Goal: Book appointment/travel/reservation

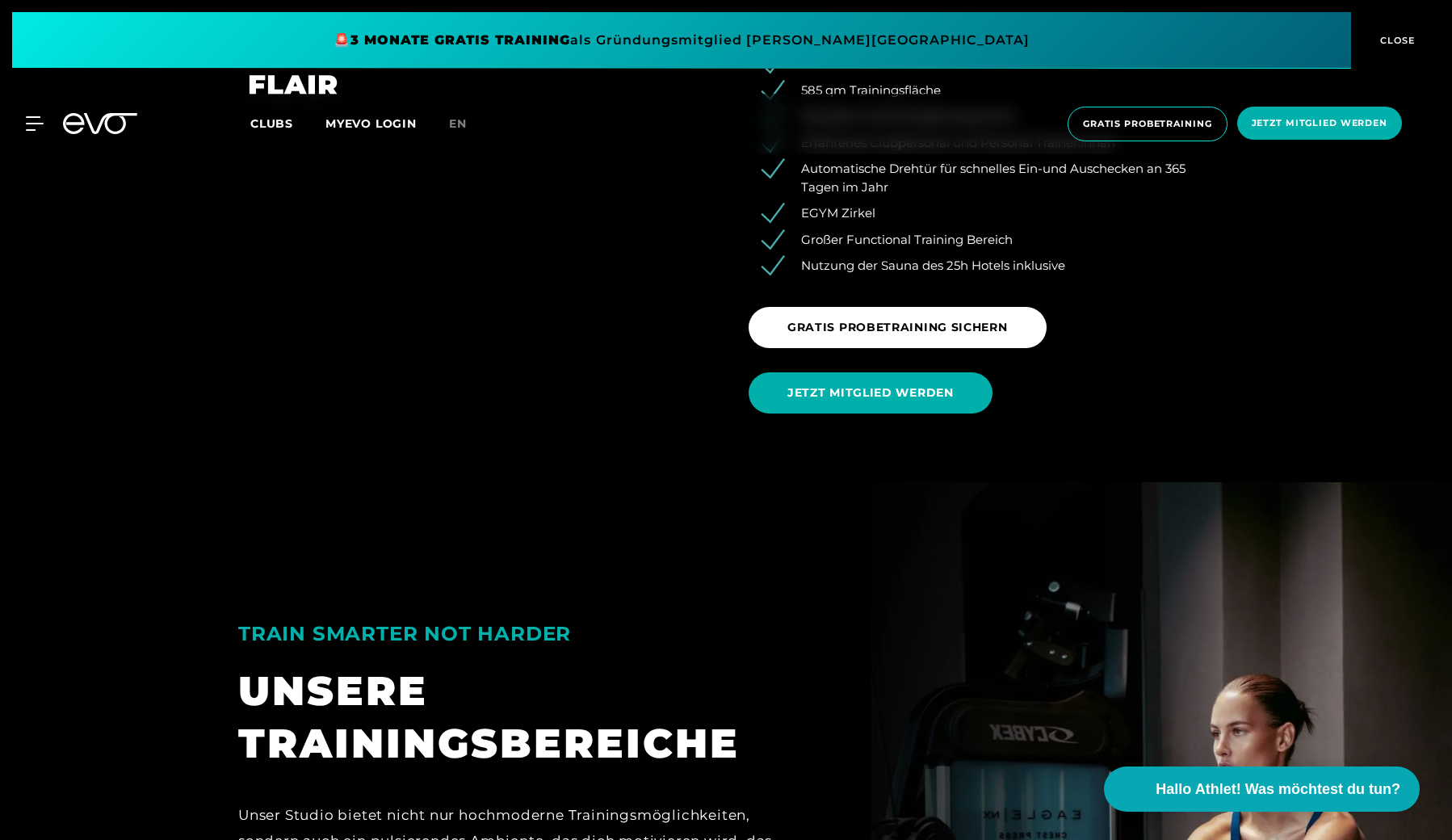
scroll to position [2319, 0]
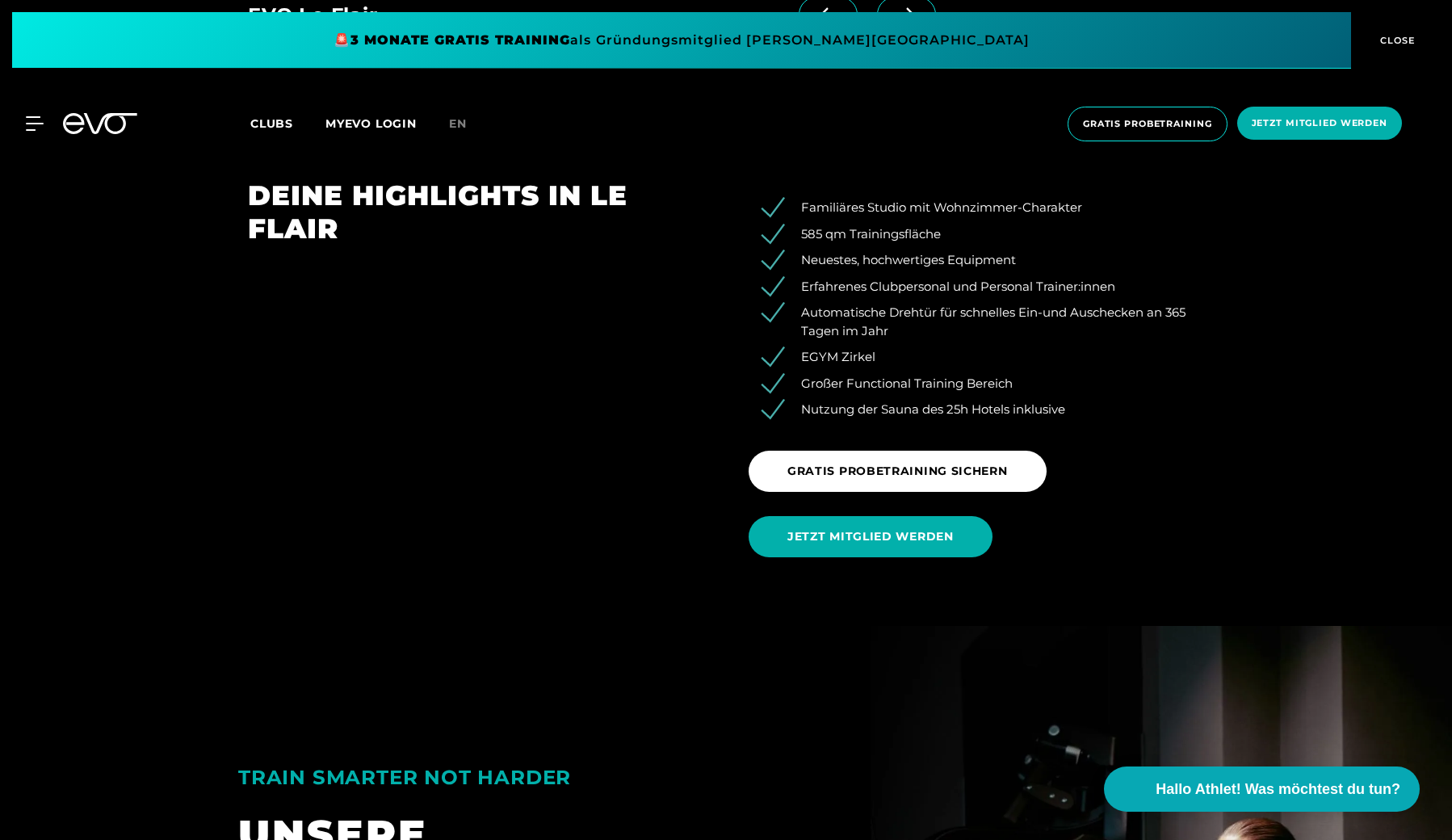
click at [281, 126] on span "Clubs" at bounding box center [272, 124] width 43 height 15
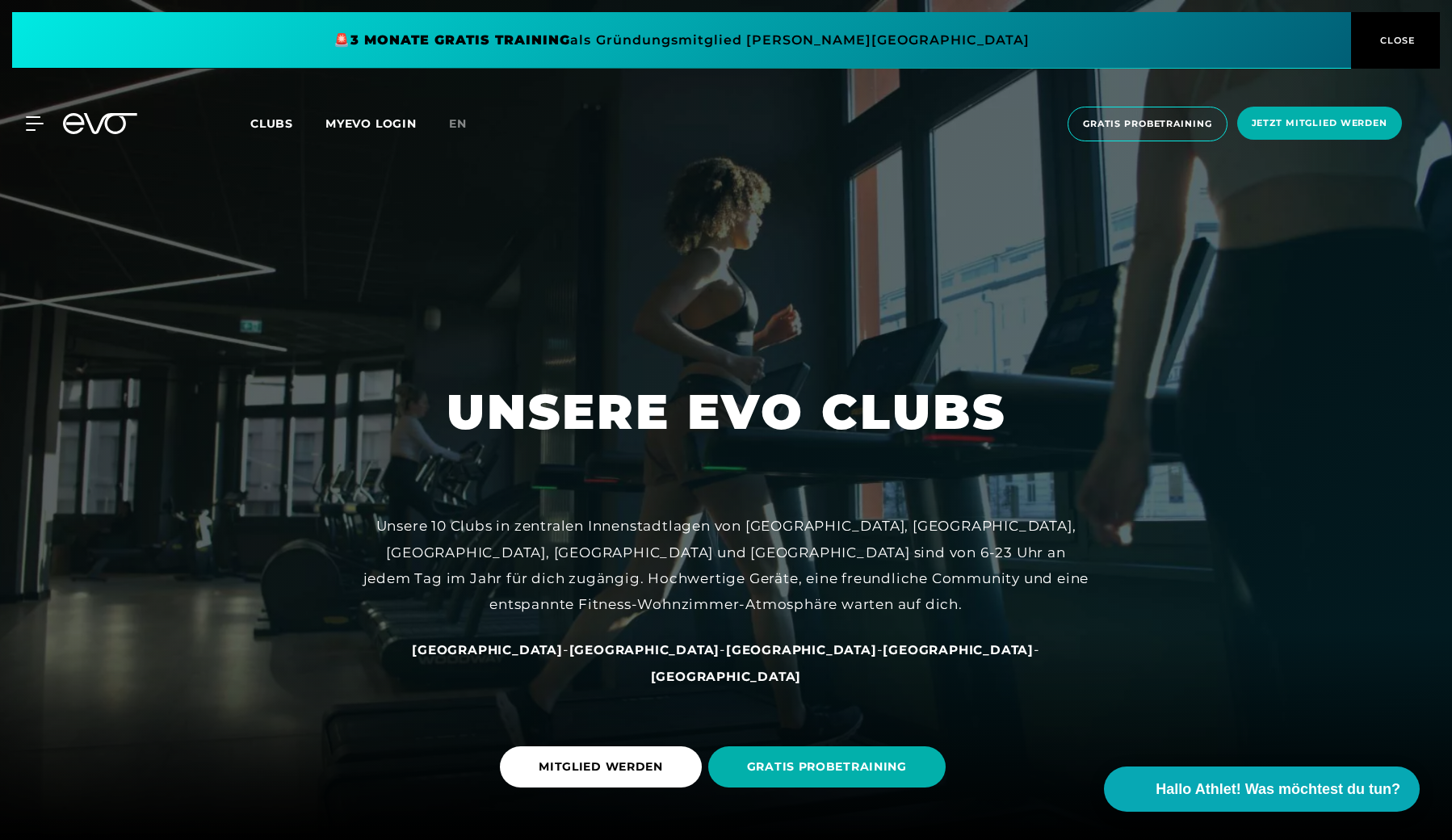
click at [275, 124] on span "Clubs" at bounding box center [272, 124] width 43 height 15
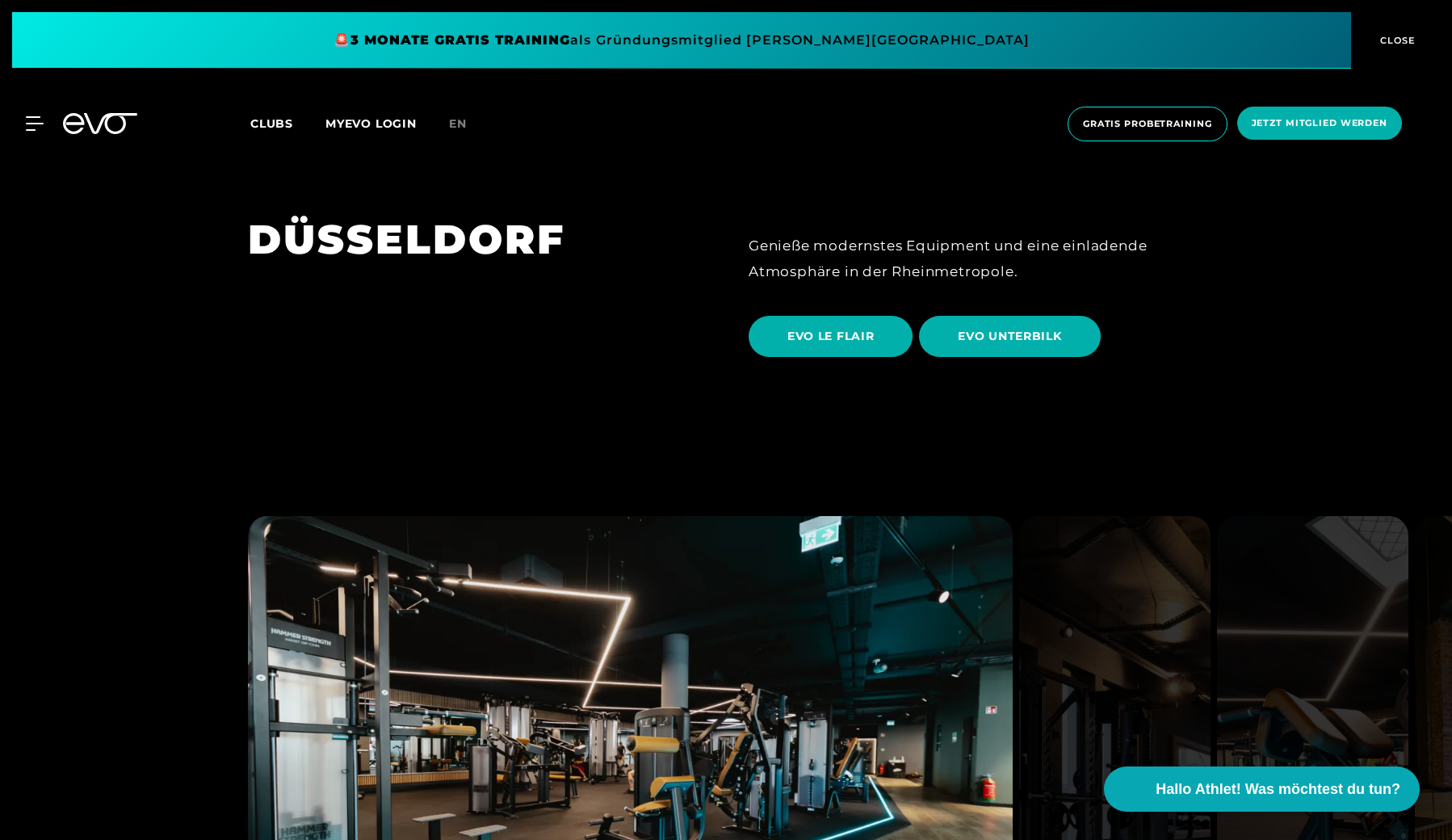
scroll to position [2930, 0]
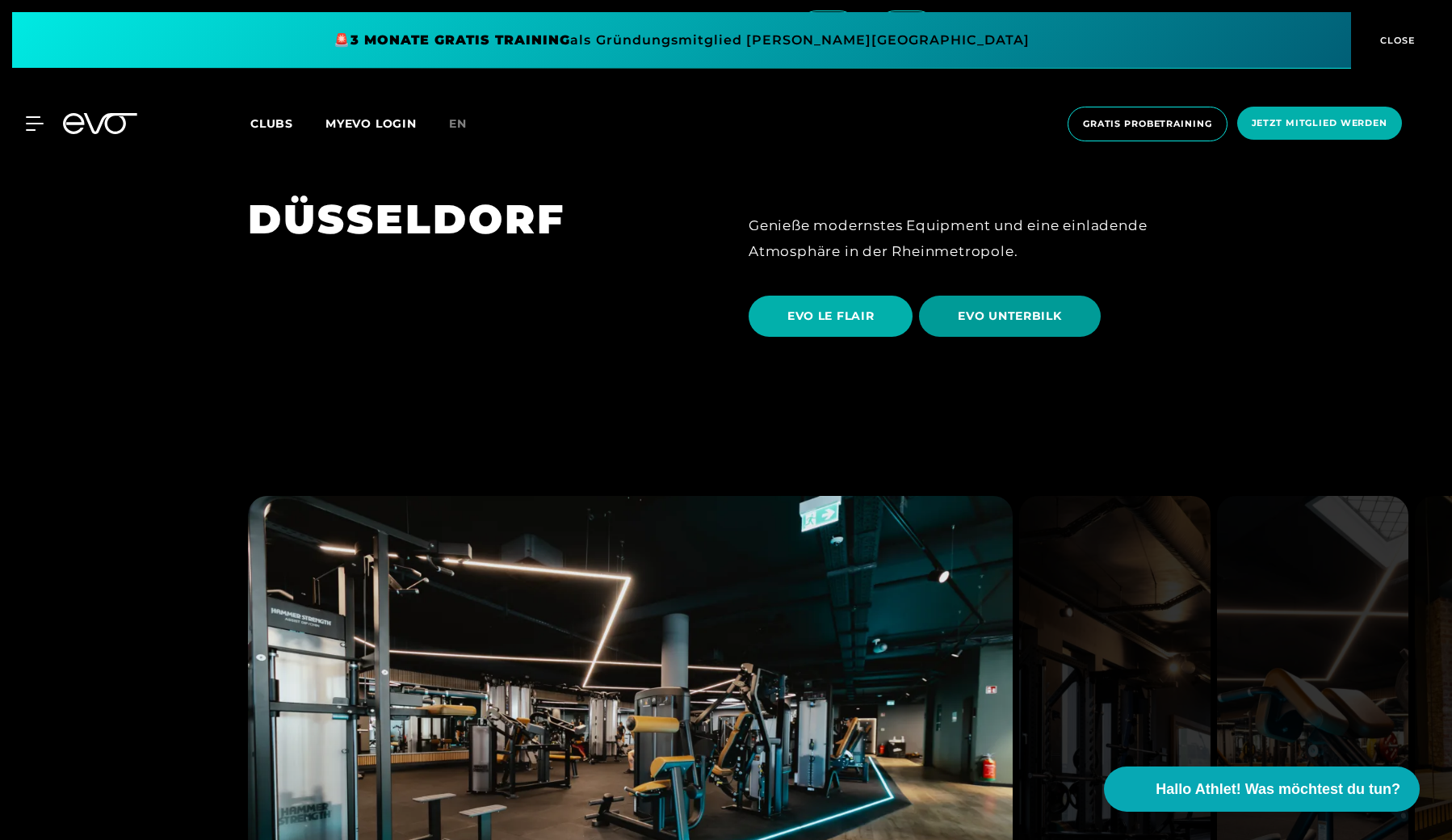
click at [984, 308] on span "EVO UNTERBILK" at bounding box center [1009, 316] width 103 height 17
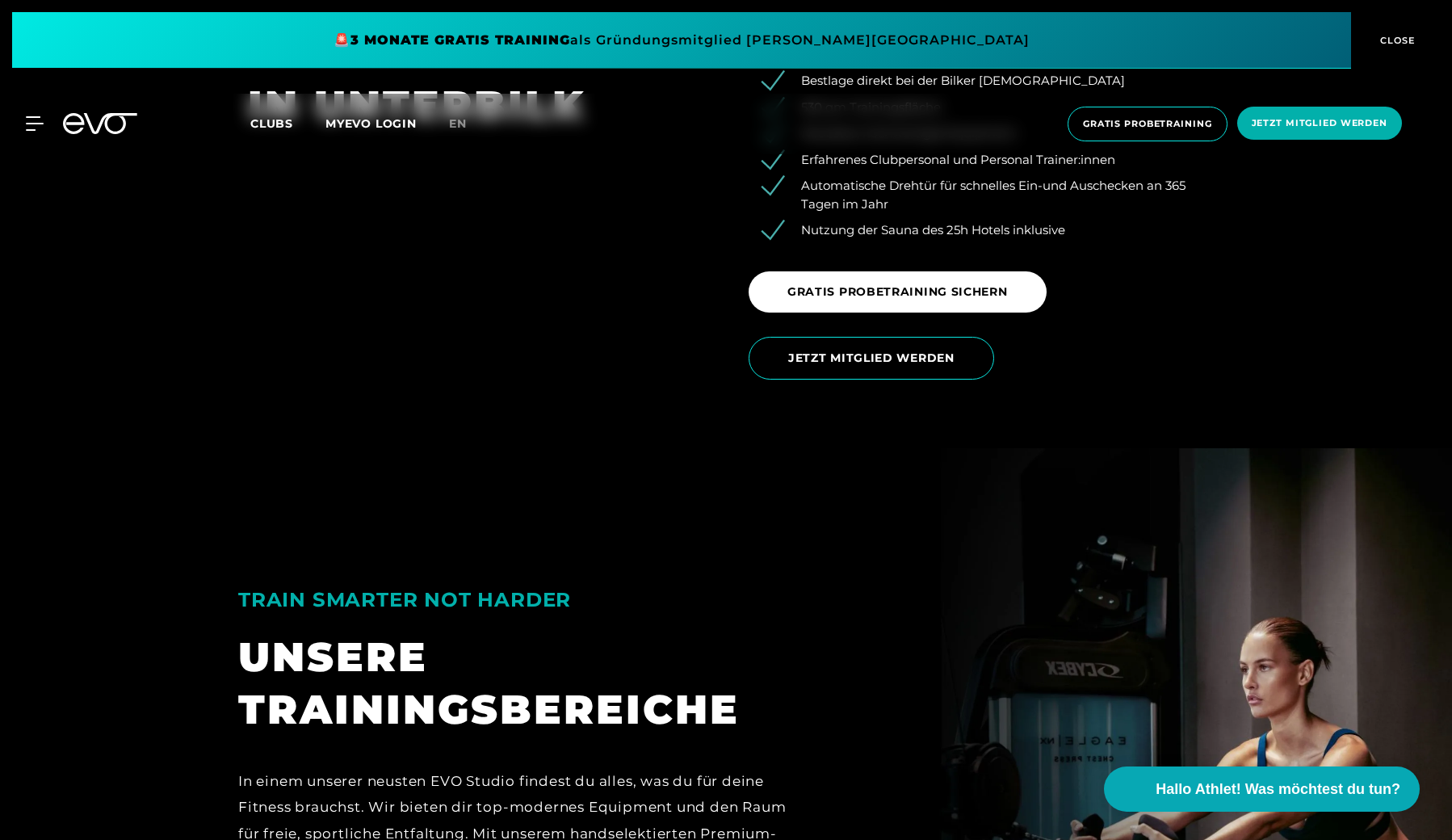
scroll to position [2689, 0]
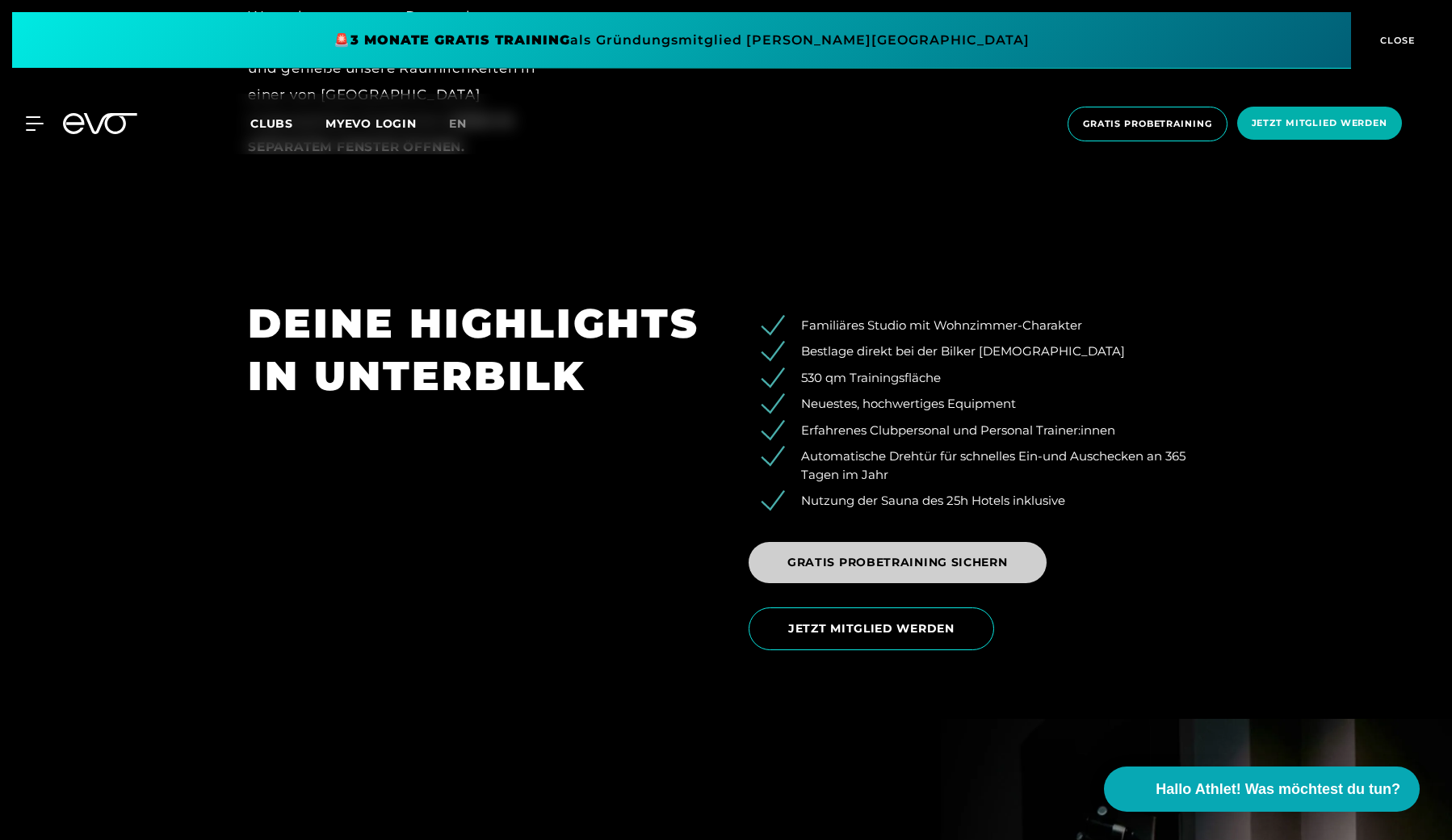
click at [927, 558] on span "GRATIS PROBETRAINING SICHERN" at bounding box center [898, 562] width 221 height 17
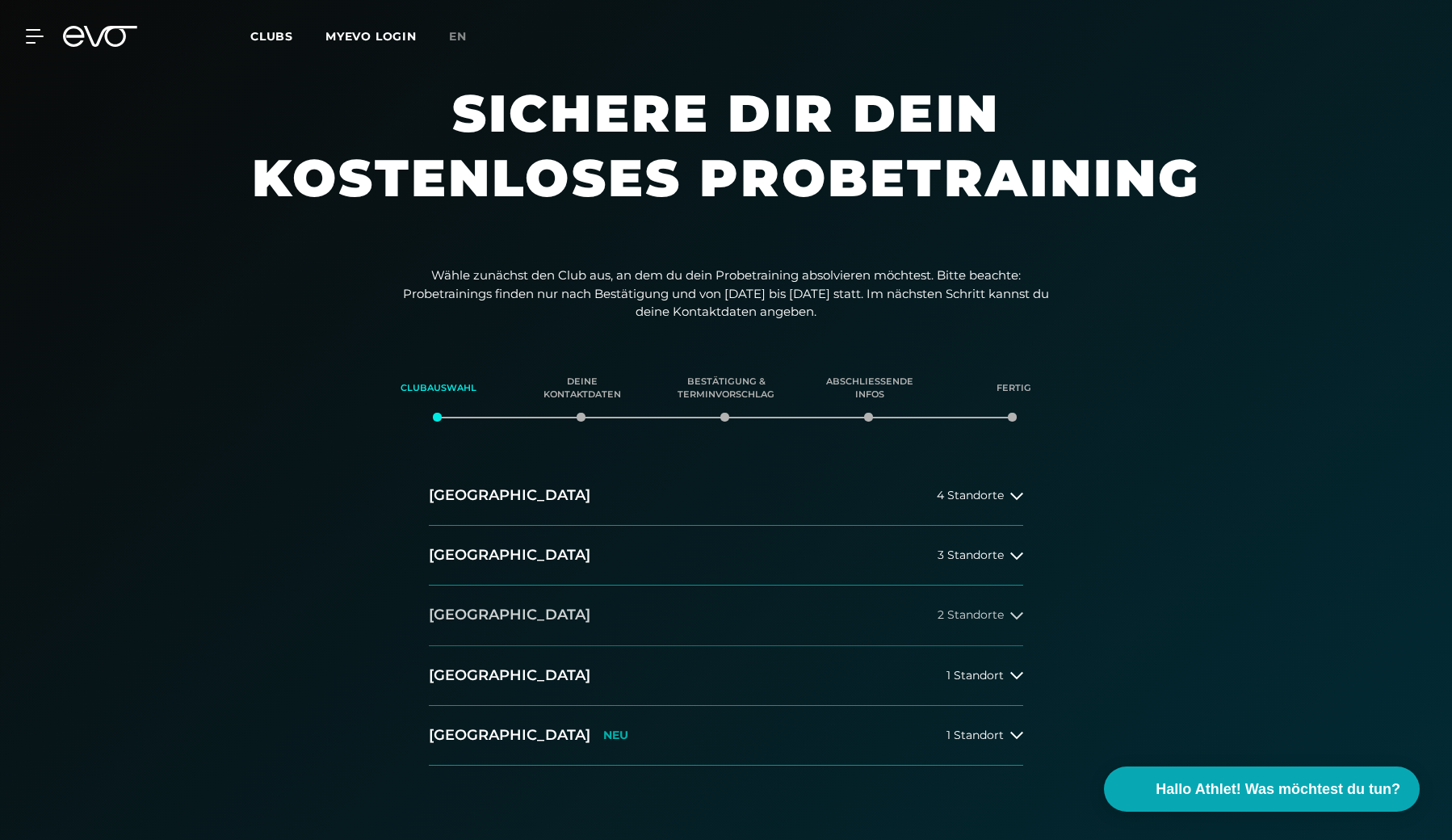
click at [602, 619] on button "Düsseldorf 2 Standorte" at bounding box center [726, 616] width 594 height 60
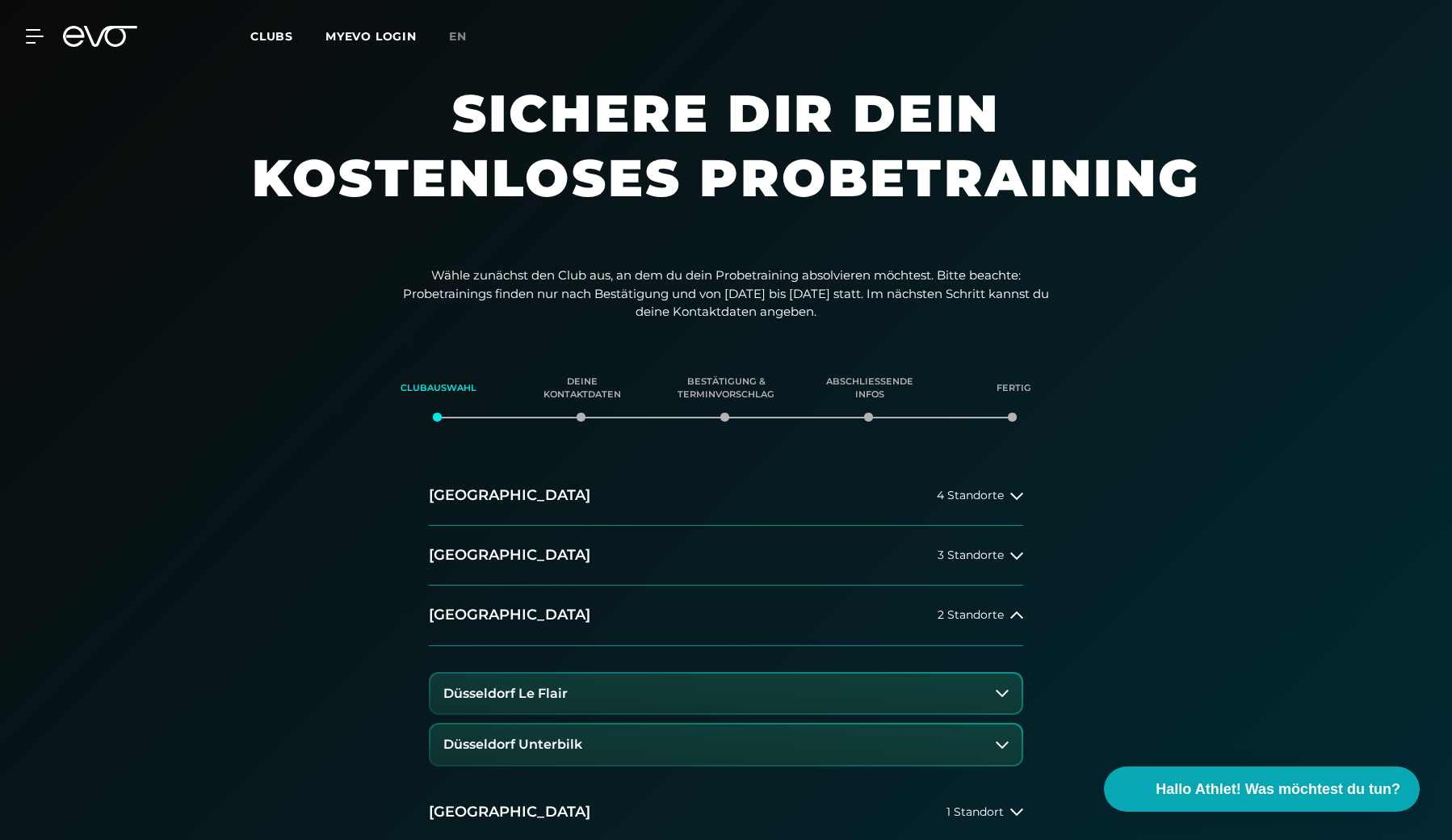
click at [584, 741] on button "Düsseldorf Unterbilk" at bounding box center [726, 744] width 592 height 40
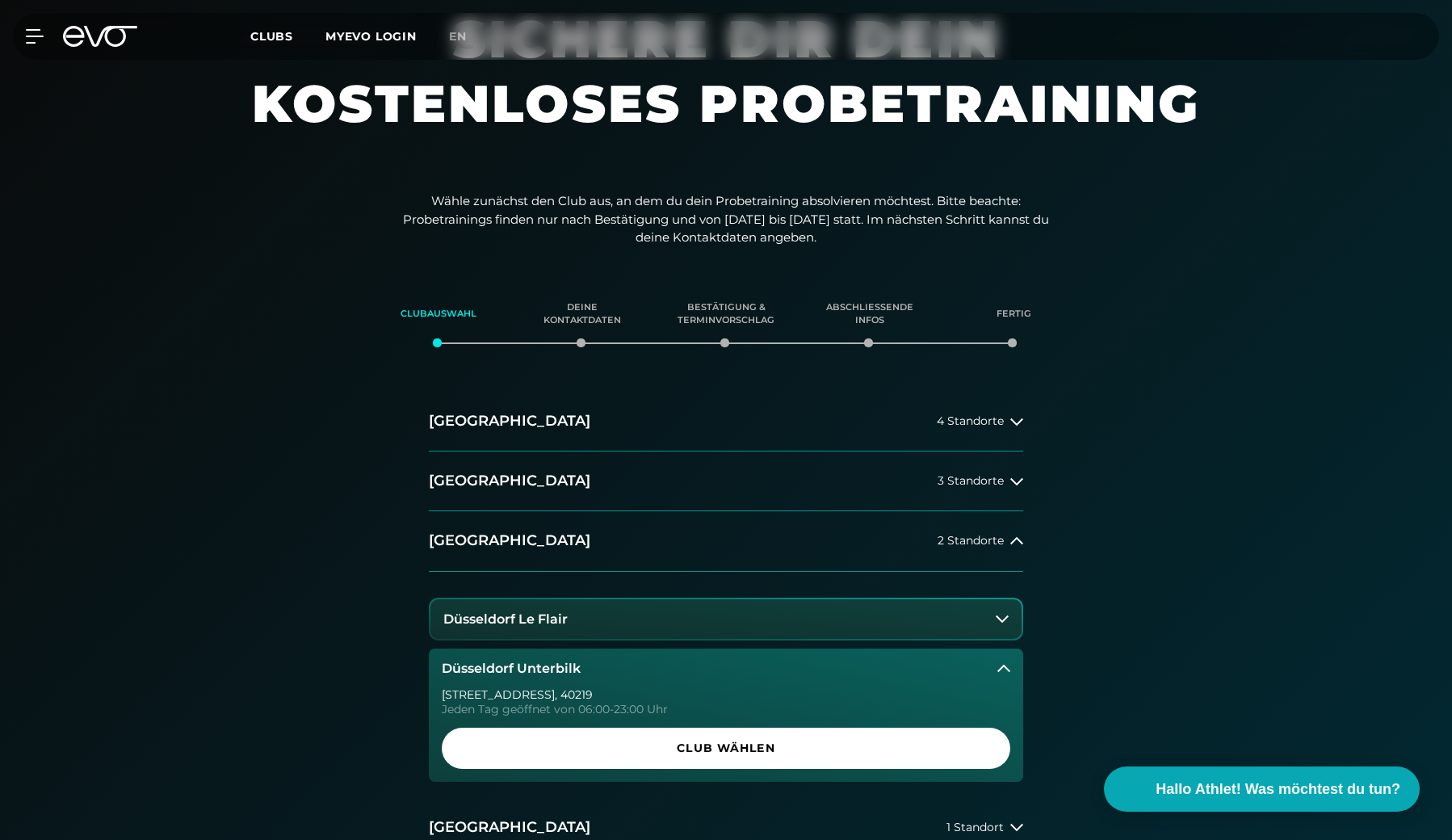
scroll to position [200, 0]
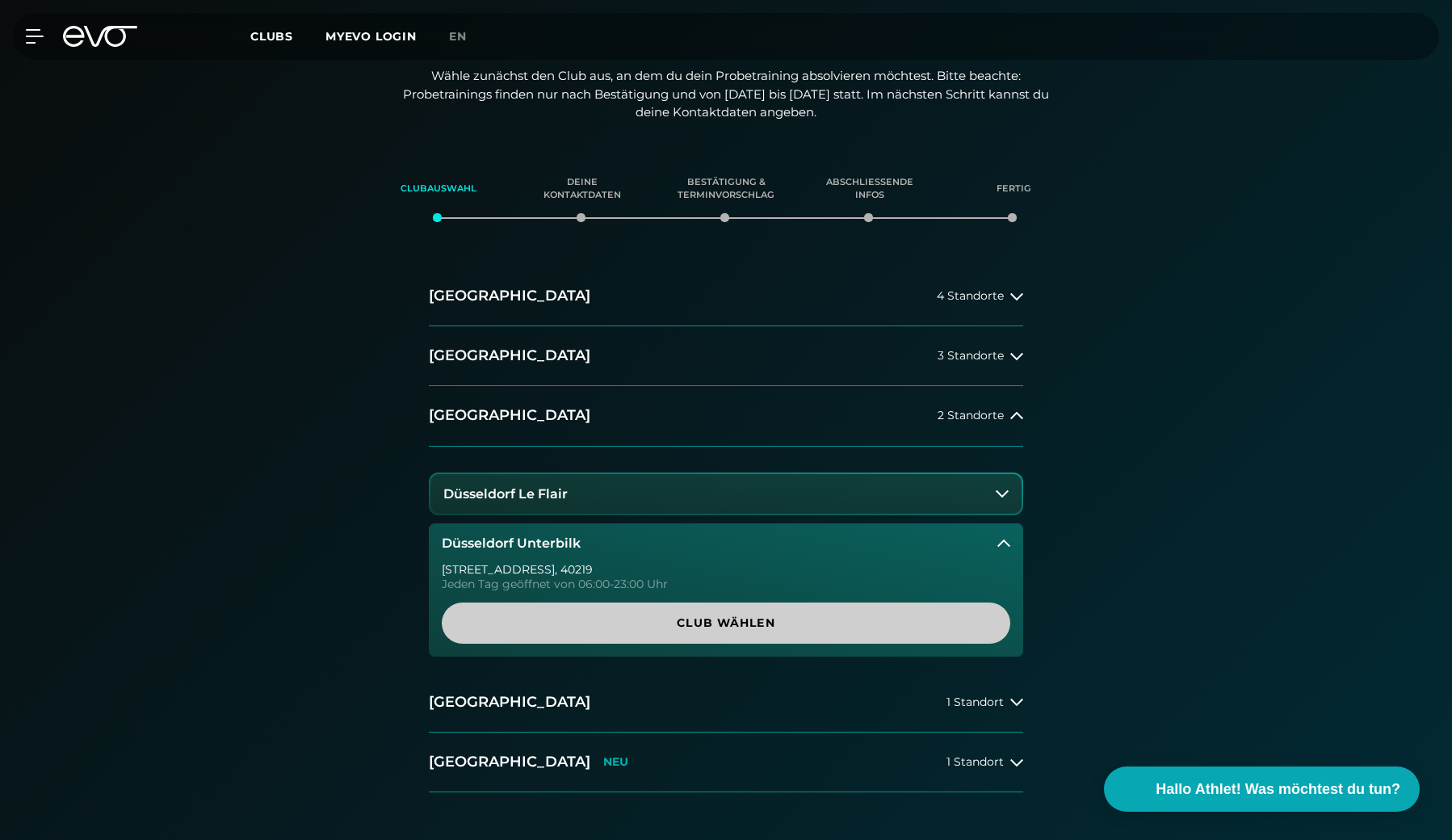
click at [623, 620] on span "Club wählen" at bounding box center [726, 622] width 491 height 17
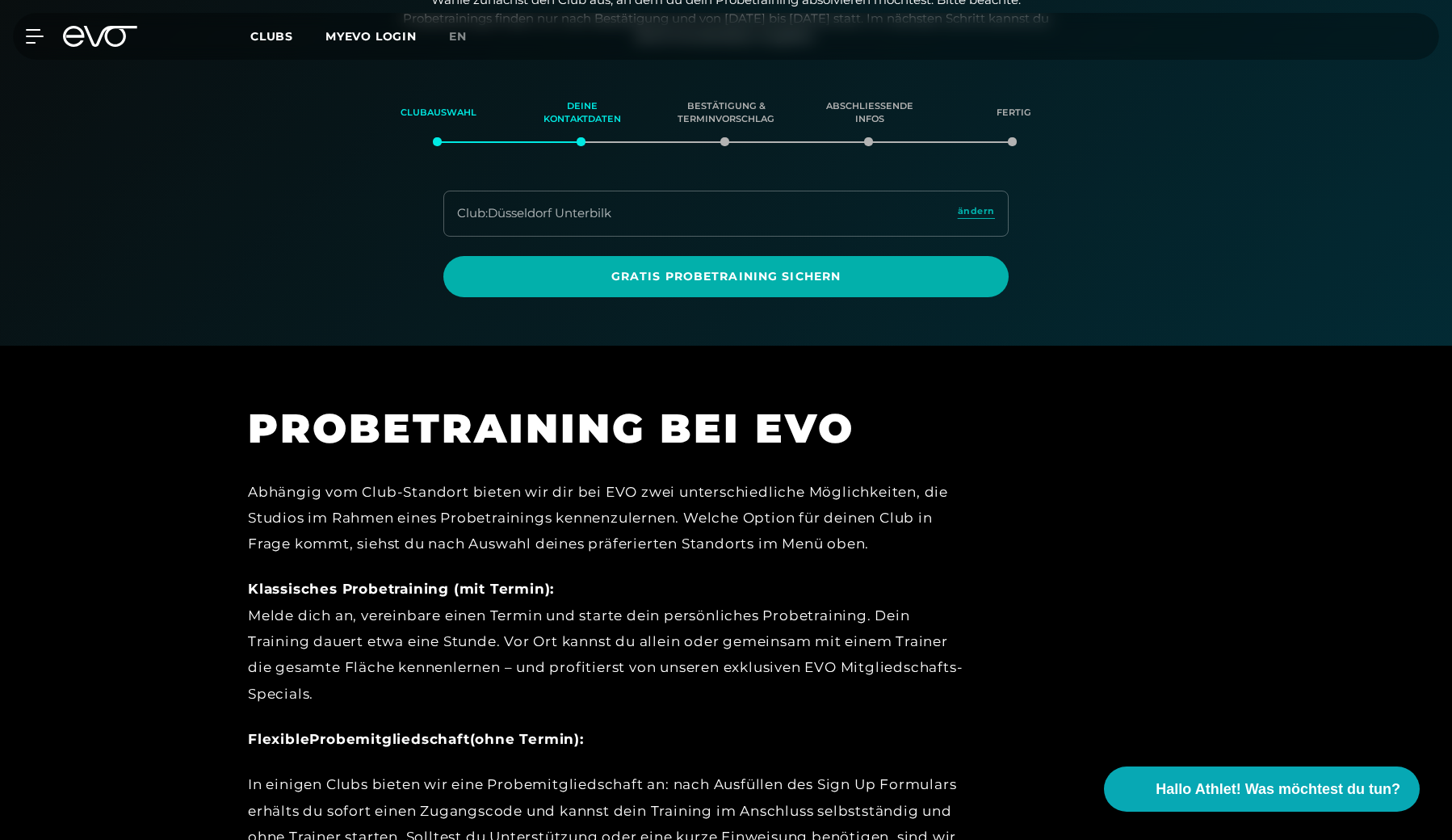
scroll to position [276, 0]
